Goal: Register for event/course

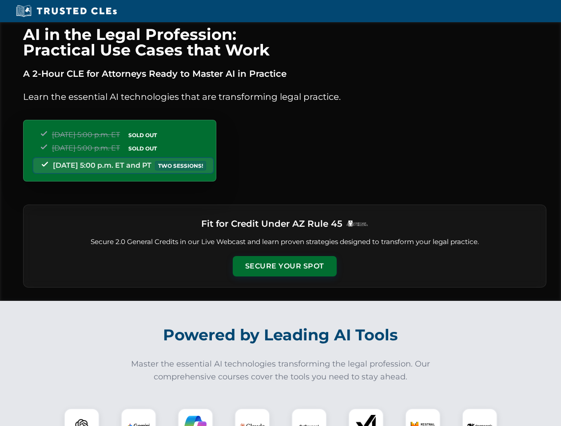
click at [284, 266] on button "Secure Your Spot" at bounding box center [285, 266] width 104 height 20
click at [82, 417] on img at bounding box center [82, 426] width 26 height 26
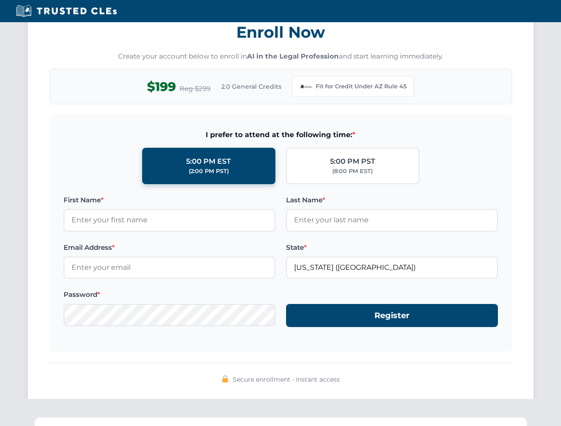
scroll to position [865, 0]
